Goal: Find contact information: Obtain details needed to contact an individual or organization

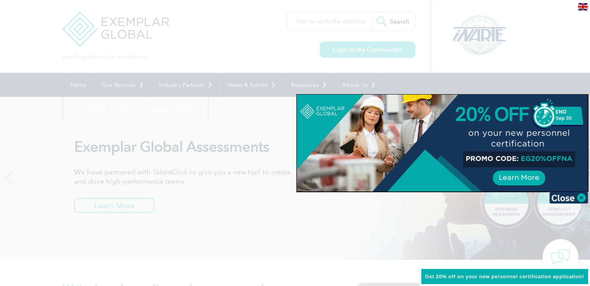
scroll to position [0, 3]
type input "how to verify the certificate"
click at [373, 12] on input "Search" at bounding box center [394, 21] width 43 height 19
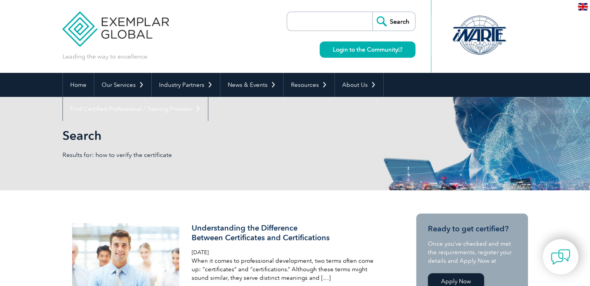
click at [339, 22] on input "search" at bounding box center [332, 21] width 82 height 19
type input "how to verify the certificate"
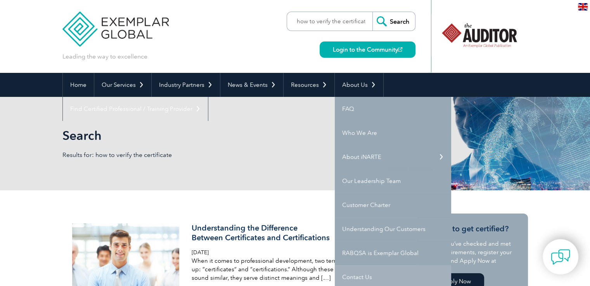
click at [358, 275] on link "Contact Us" at bounding box center [393, 277] width 116 height 24
